Goal: Find specific page/section: Find specific page/section

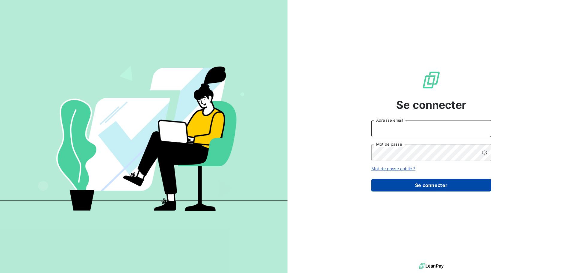
type input "[EMAIL_ADDRESS][DOMAIN_NAME]"
click at [428, 183] on button "Se connecter" at bounding box center [431, 185] width 120 height 13
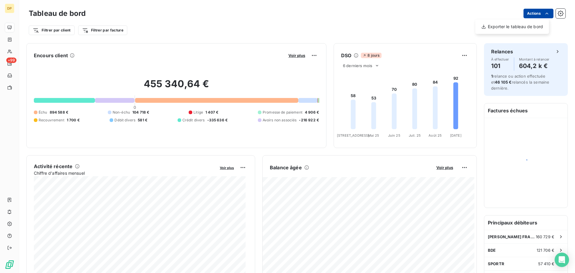
click at [532, 17] on html "DP +99 Tableau de bord Actions Exporter le tableau de bord Filtrer par client F…" at bounding box center [287, 136] width 575 height 273
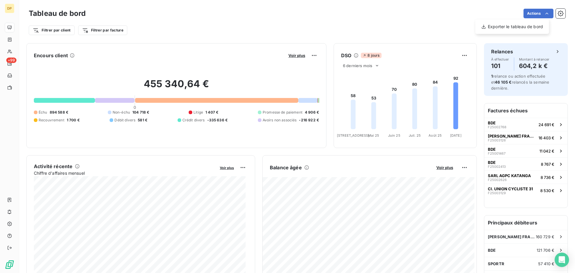
click at [15, 51] on html "DP +99 Tableau de bord Actions Exporter le tableau de bord Filtrer par client F…" at bounding box center [287, 136] width 575 height 273
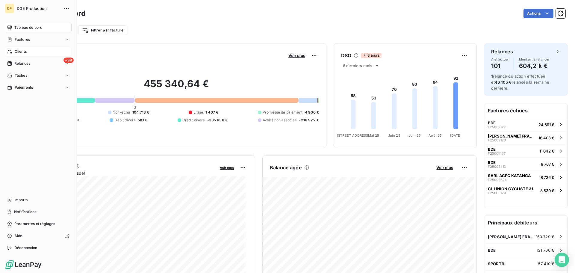
click at [14, 51] on div "Clients" at bounding box center [38, 52] width 67 height 10
click at [15, 50] on span "Clients" at bounding box center [21, 51] width 12 height 5
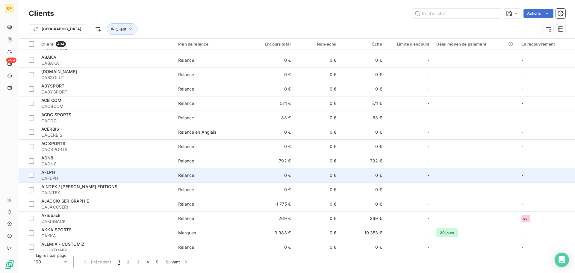
scroll to position [60, 0]
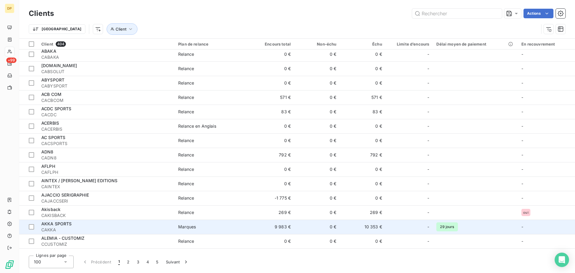
click at [60, 225] on span "AKKA SPORTS" at bounding box center [56, 223] width 31 height 5
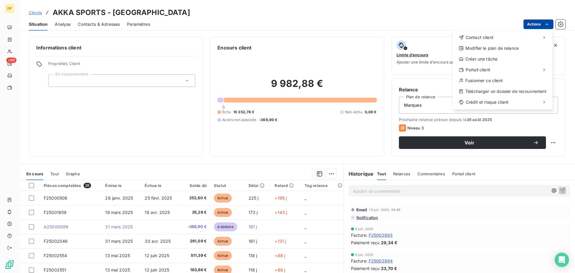
click at [536, 23] on html "DP +99 Clients AKKA SPORTS - CAKKA Situation Analyse Contacts & Adresses Paramè…" at bounding box center [287, 136] width 575 height 273
click at [420, 74] on div "Accéder au portail" at bounding box center [414, 72] width 68 height 10
